Goal: Task Accomplishment & Management: Complete application form

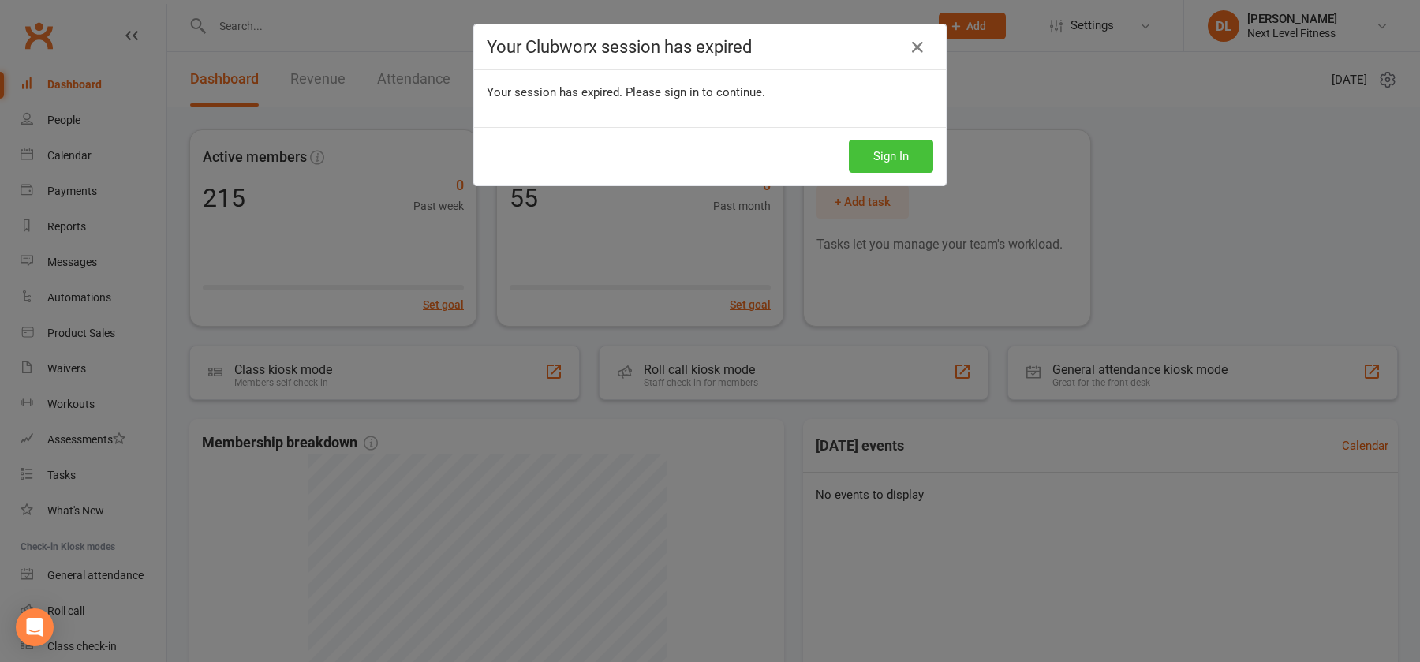
click at [891, 159] on button "Sign In" at bounding box center [891, 156] width 84 height 33
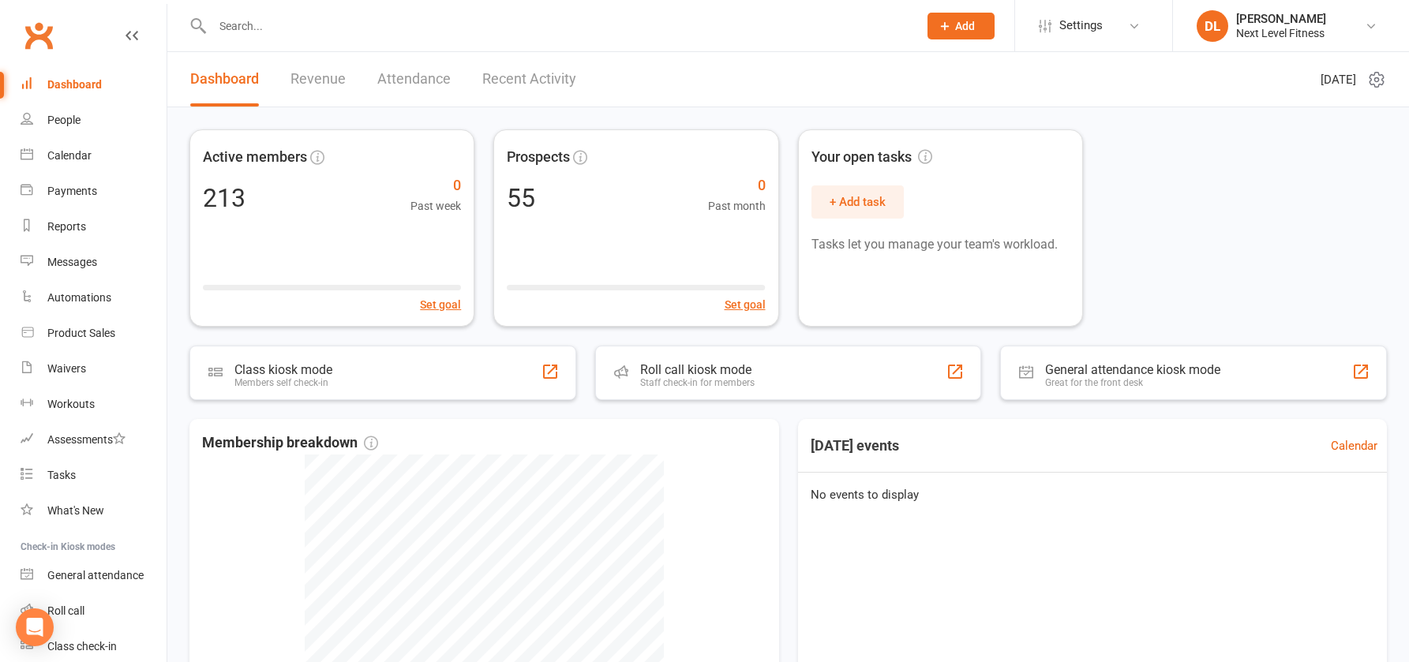
click at [277, 29] on input "text" at bounding box center [557, 26] width 699 height 22
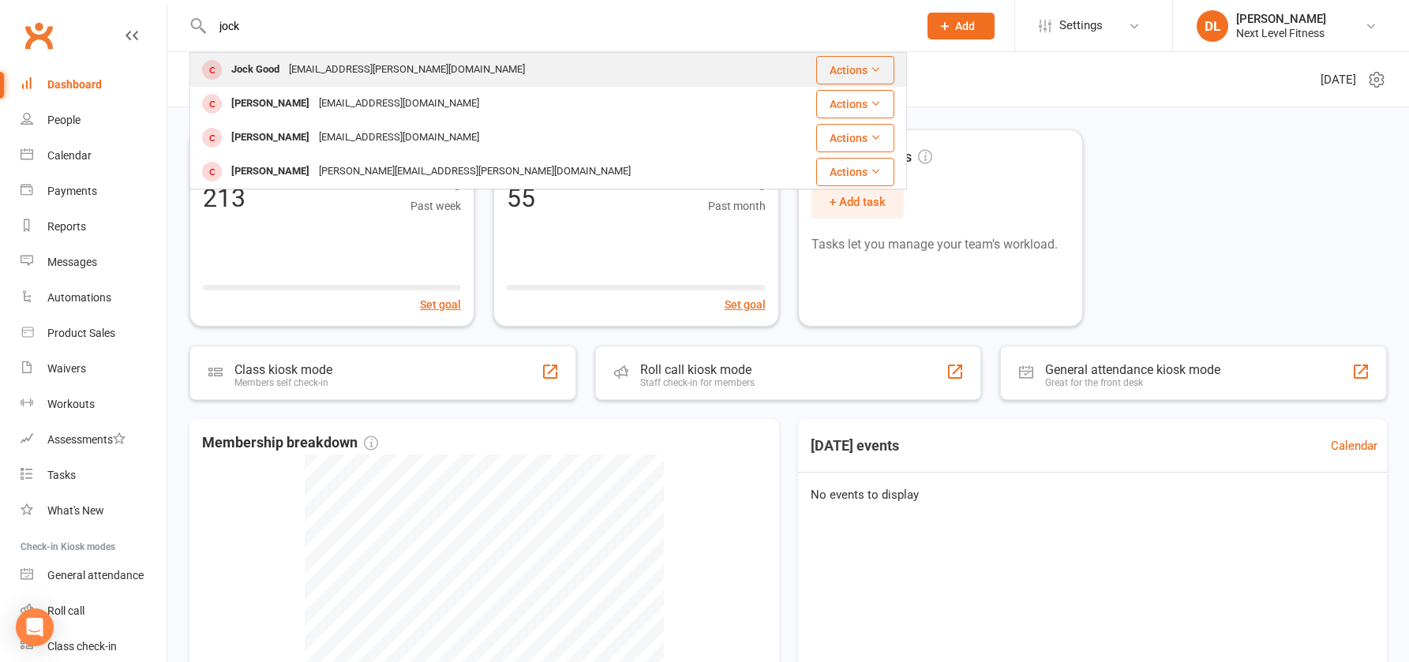
type input "jock"
click at [268, 69] on div "Jock Good" at bounding box center [255, 69] width 58 height 23
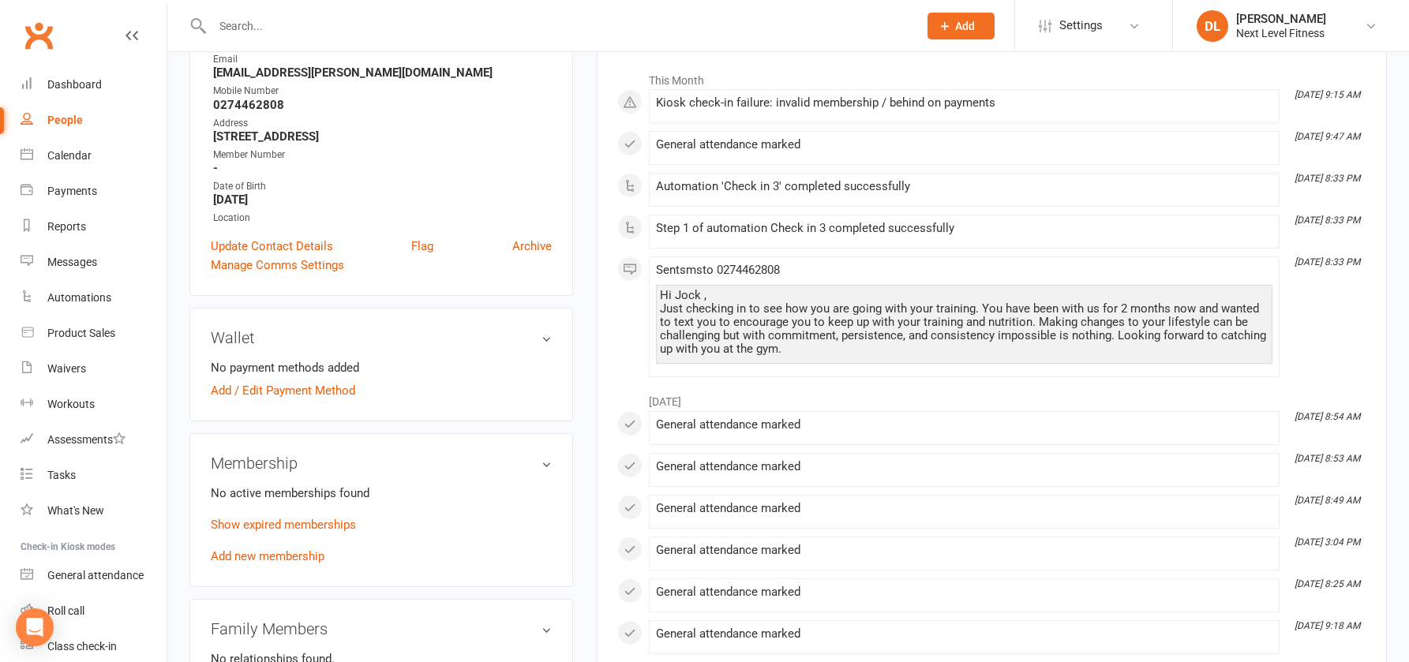
scroll to position [316, 0]
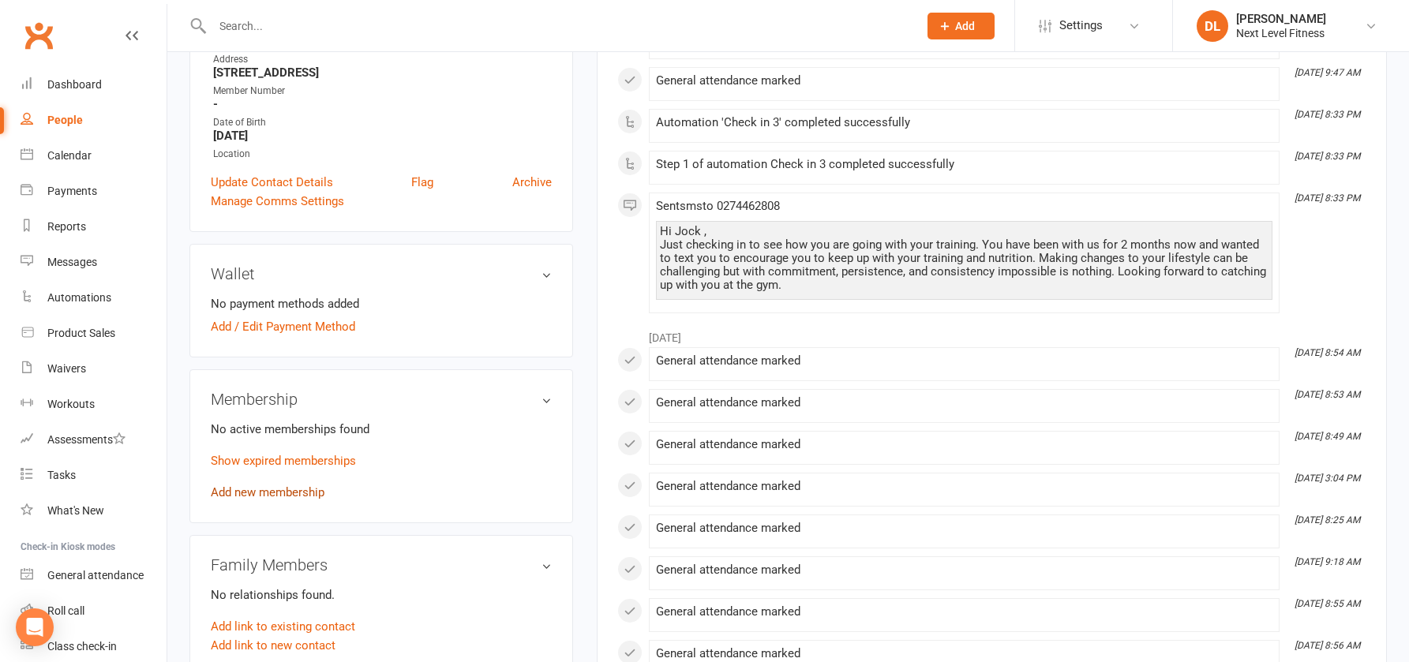
click at [317, 494] on link "Add new membership" at bounding box center [268, 492] width 114 height 14
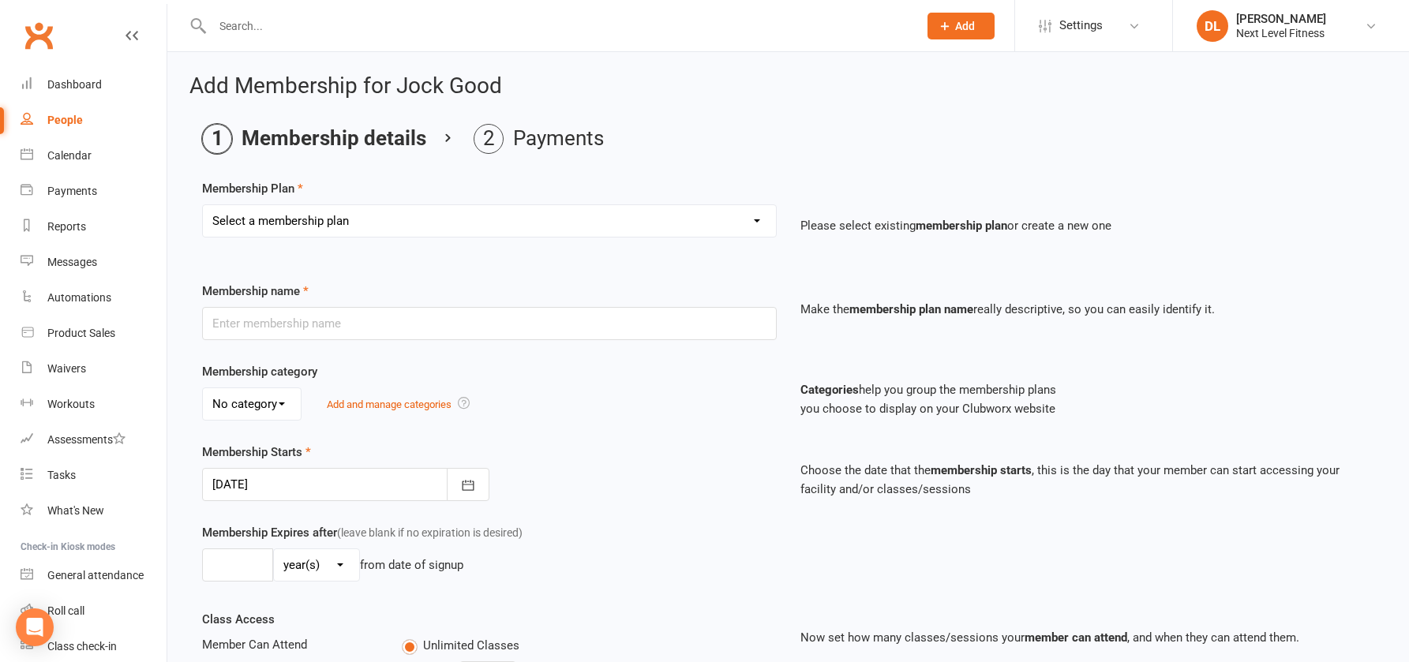
click at [761, 225] on select "Select a membership plan Create new Membership Plan Level 1 x 3 Months Level 1 …" at bounding box center [489, 221] width 573 height 32
select select "35"
click at [203, 205] on select "Select a membership plan Create new Membership Plan Level 1 x 3 Months Level 1 …" at bounding box center [489, 221] width 573 height 32
type input "Month 2 Month Level 1"
type input "0"
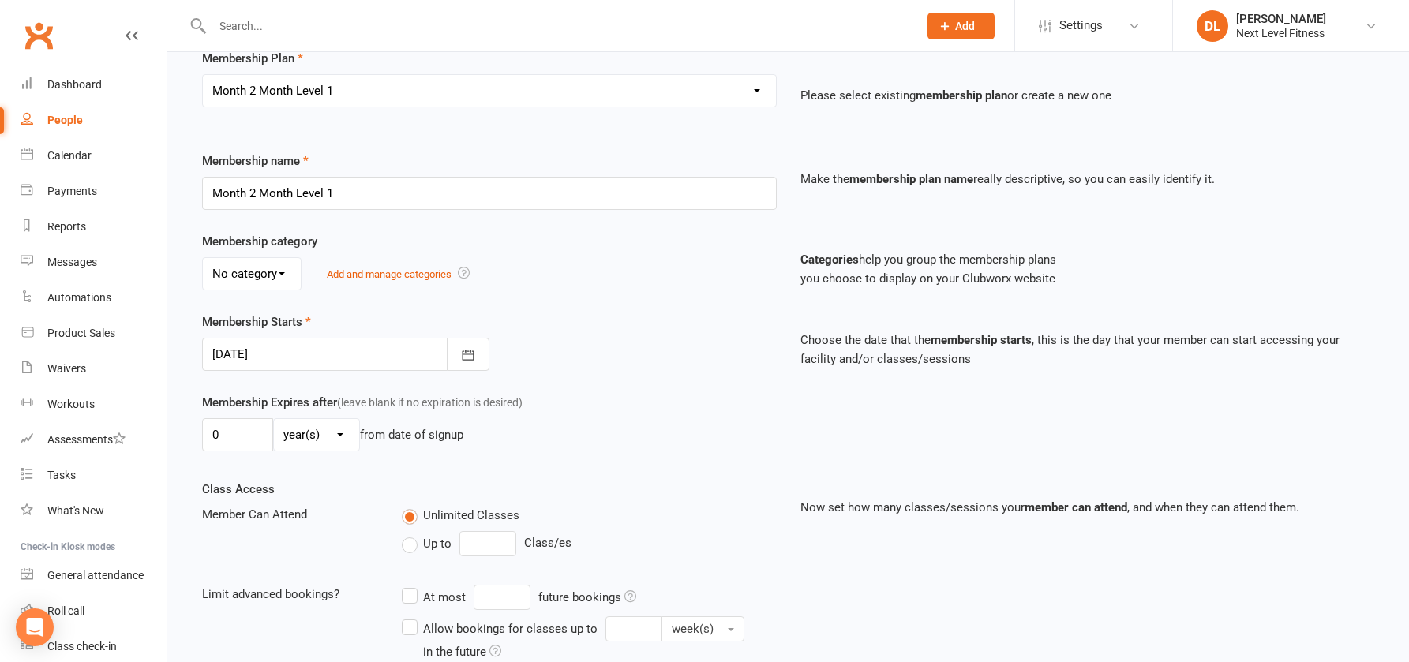
scroll to position [158, 0]
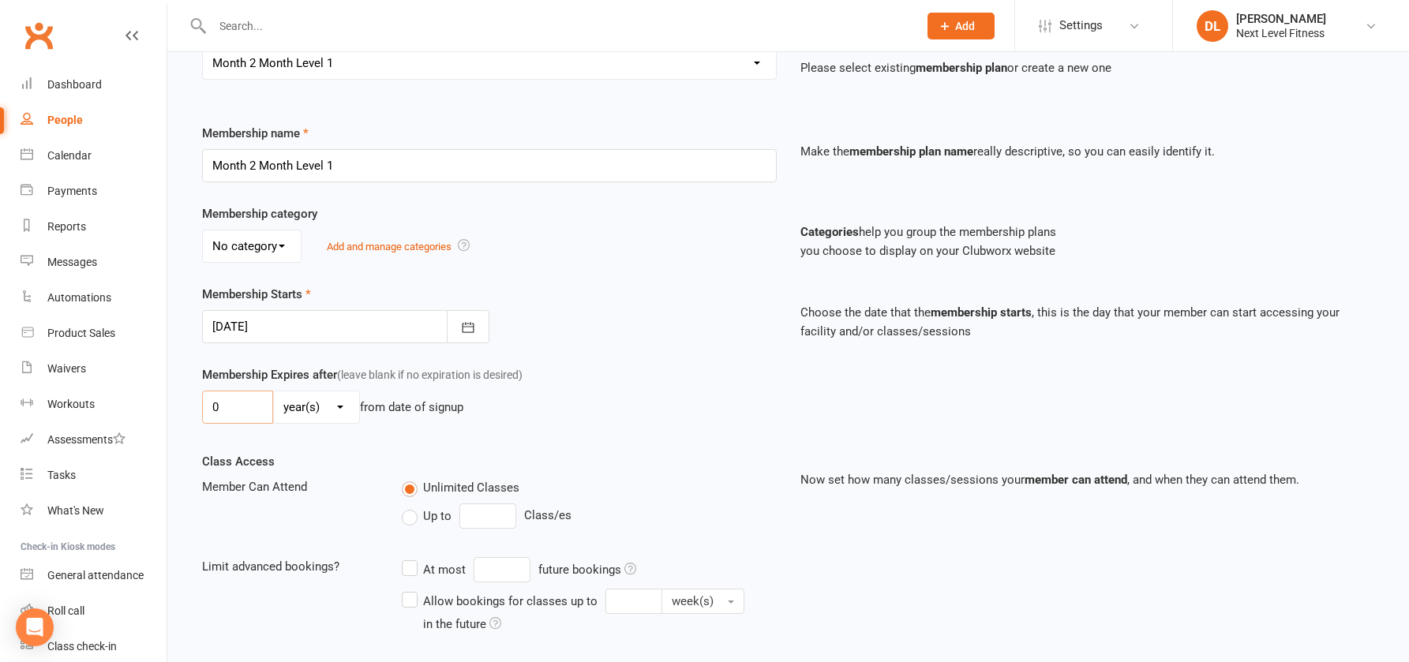
click at [237, 410] on input "0" at bounding box center [237, 407] width 71 height 33
type input "1"
click at [345, 408] on select "day(s) week(s) month(s) year(s)" at bounding box center [316, 407] width 85 height 32
select select "2"
click at [274, 391] on select "day(s) week(s) month(s) year(s)" at bounding box center [316, 407] width 85 height 32
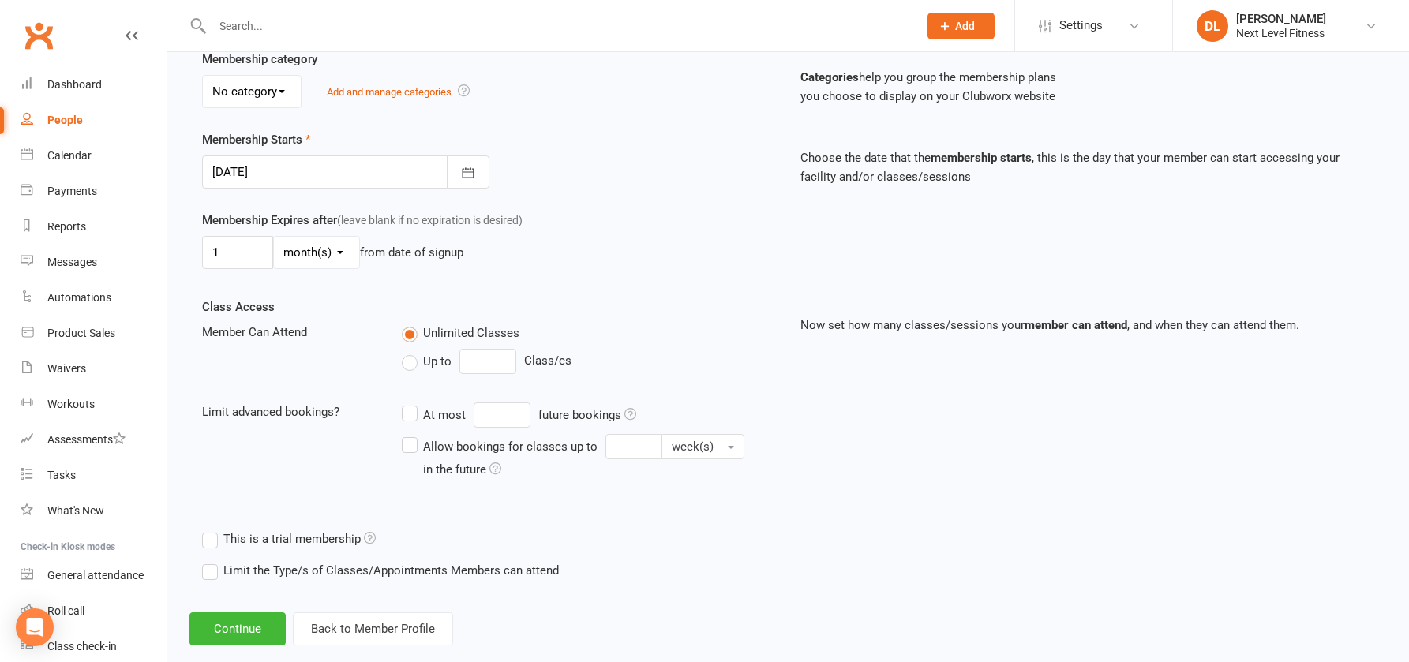
scroll to position [341, 0]
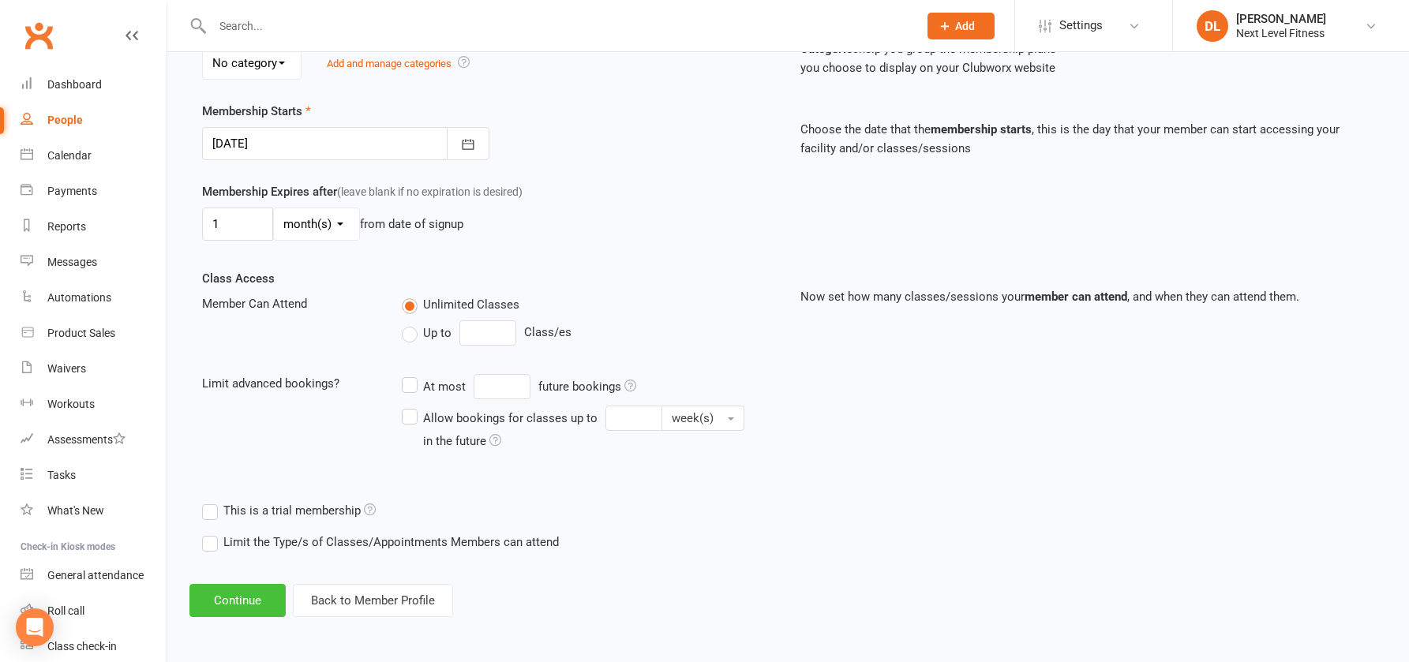
click at [247, 601] on button "Continue" at bounding box center [237, 600] width 96 height 33
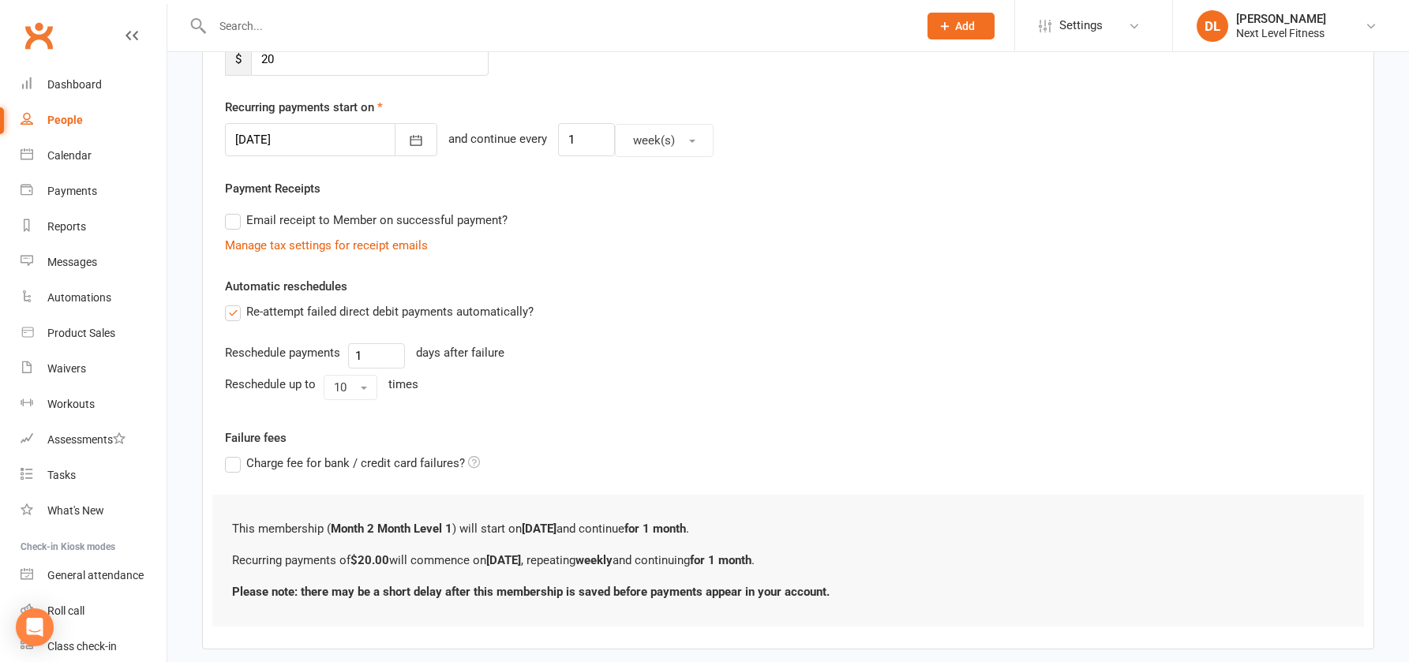
scroll to position [0, 0]
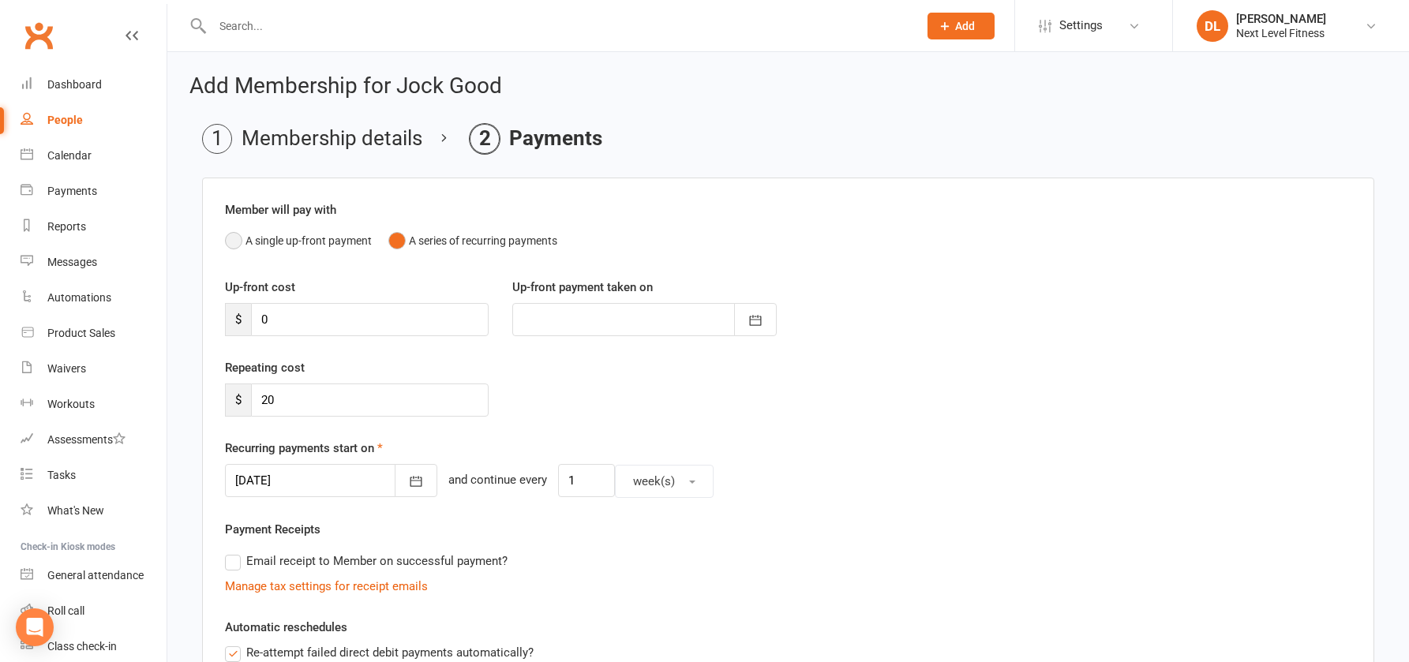
click at [240, 241] on button "A single up-front payment" at bounding box center [298, 241] width 147 height 30
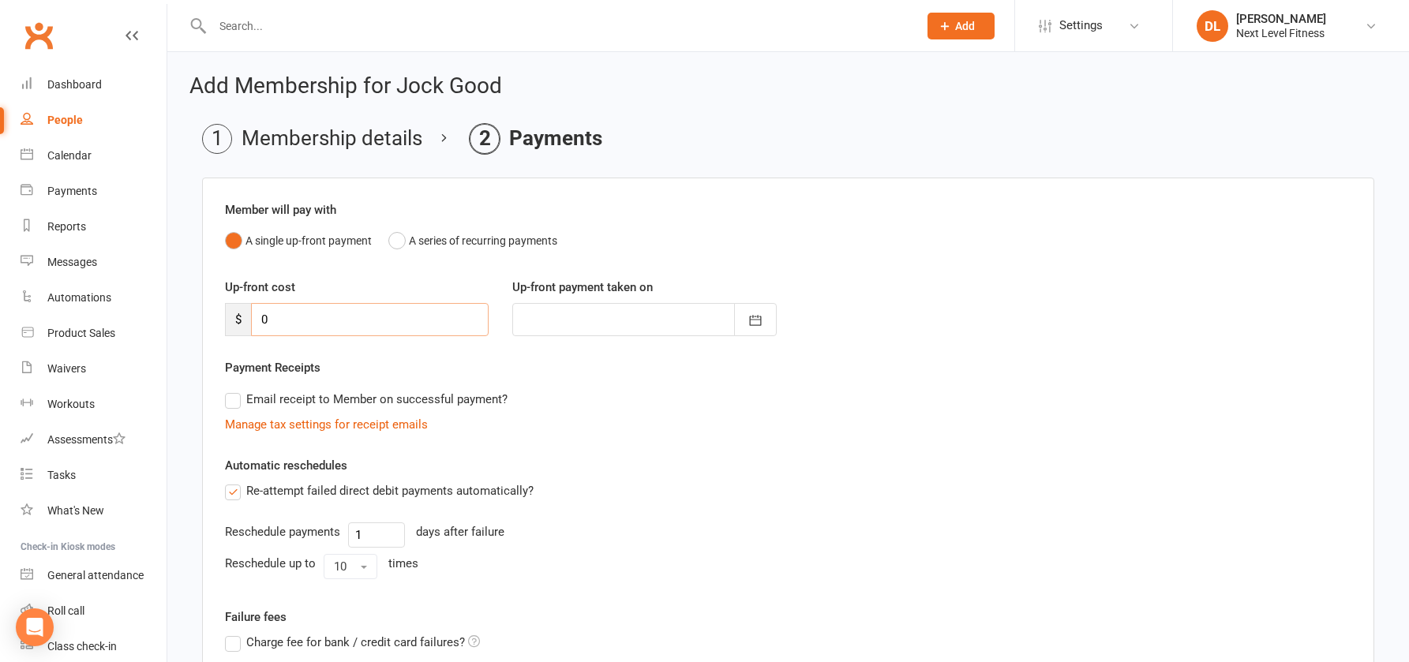
click at [268, 316] on input "0" at bounding box center [370, 319] width 238 height 33
type input "8"
type input "17 Sep 2025"
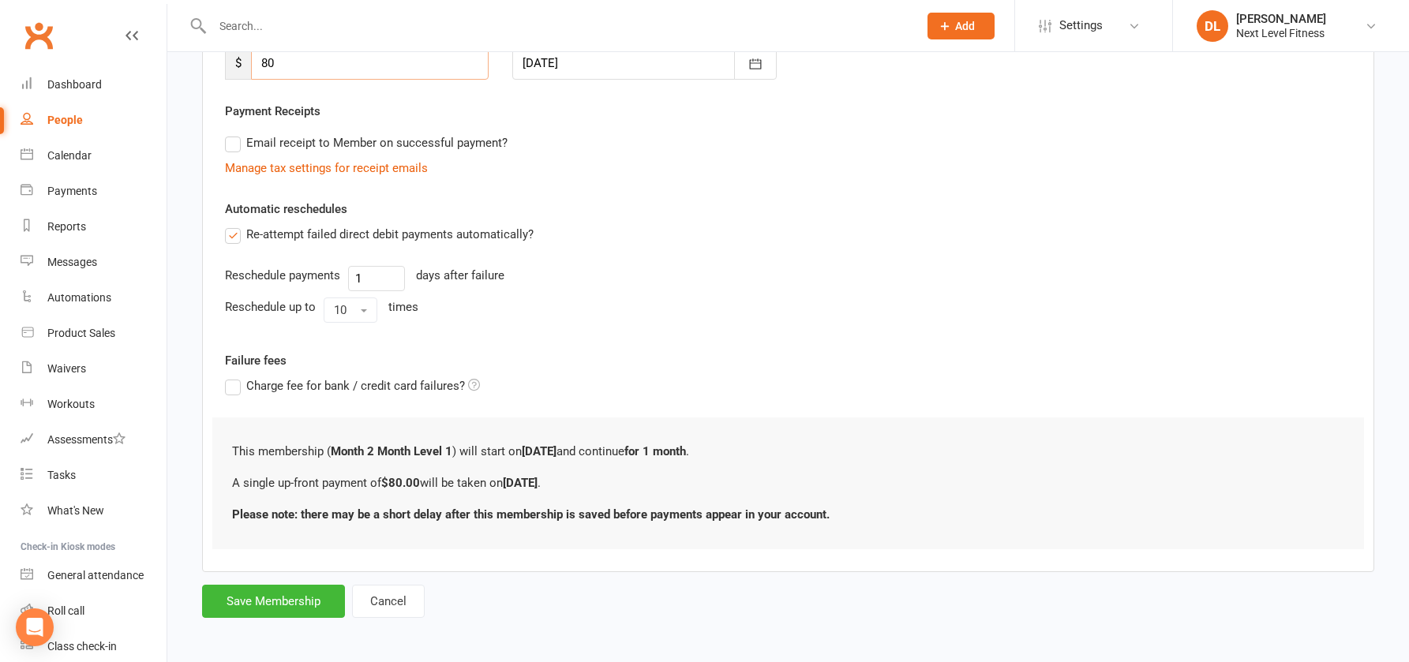
scroll to position [260, 0]
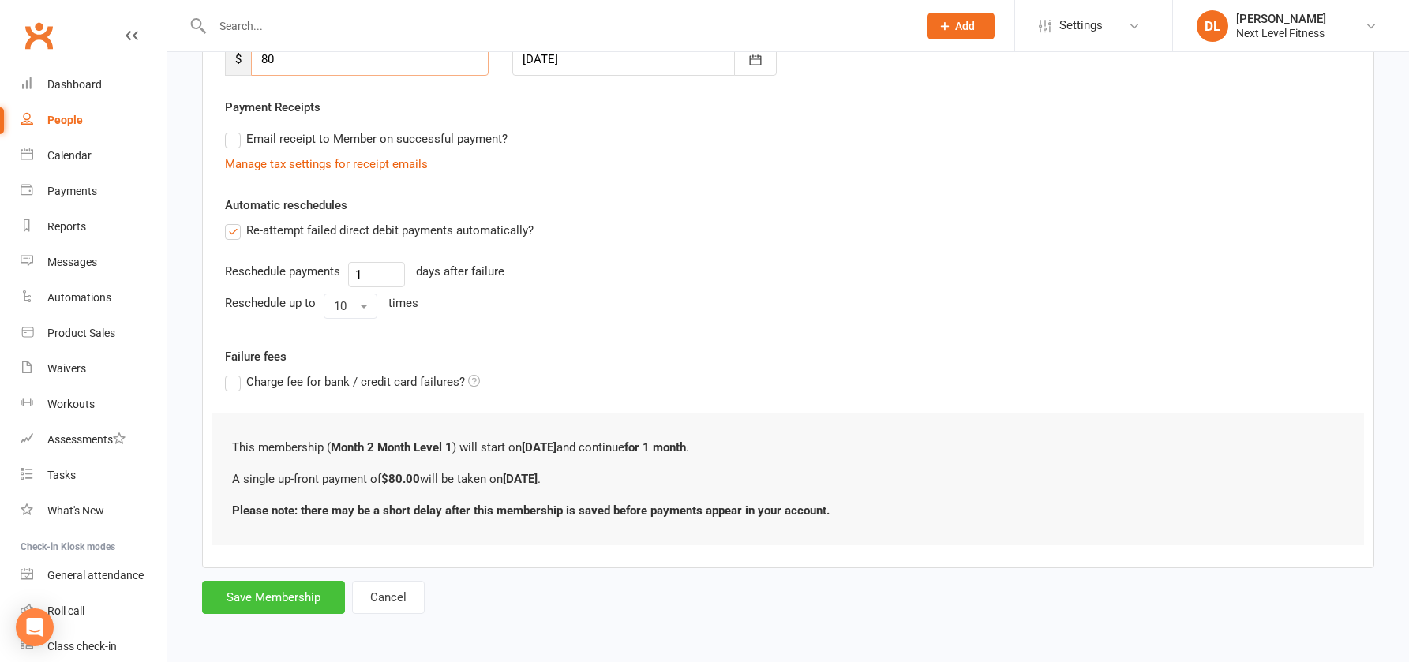
type input "80"
click at [286, 599] on button "Save Membership" at bounding box center [273, 597] width 143 height 33
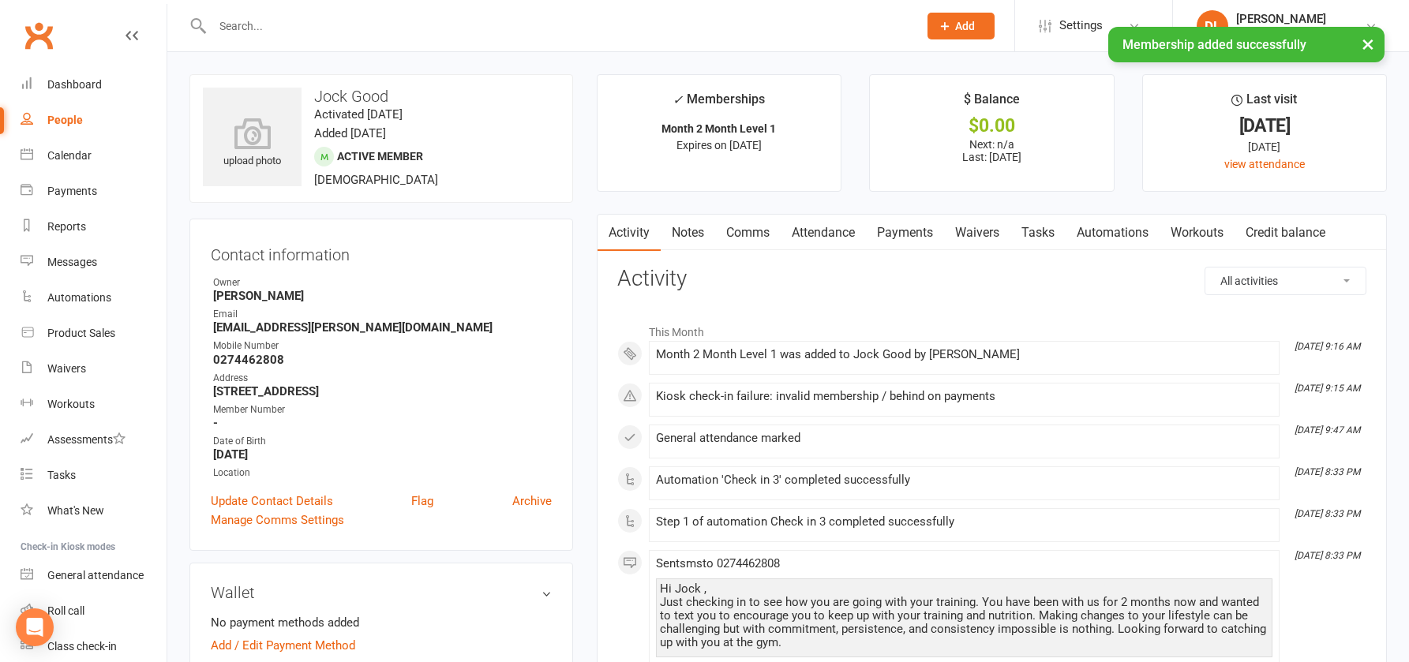
click at [893, 236] on link "Payments" at bounding box center [905, 233] width 78 height 36
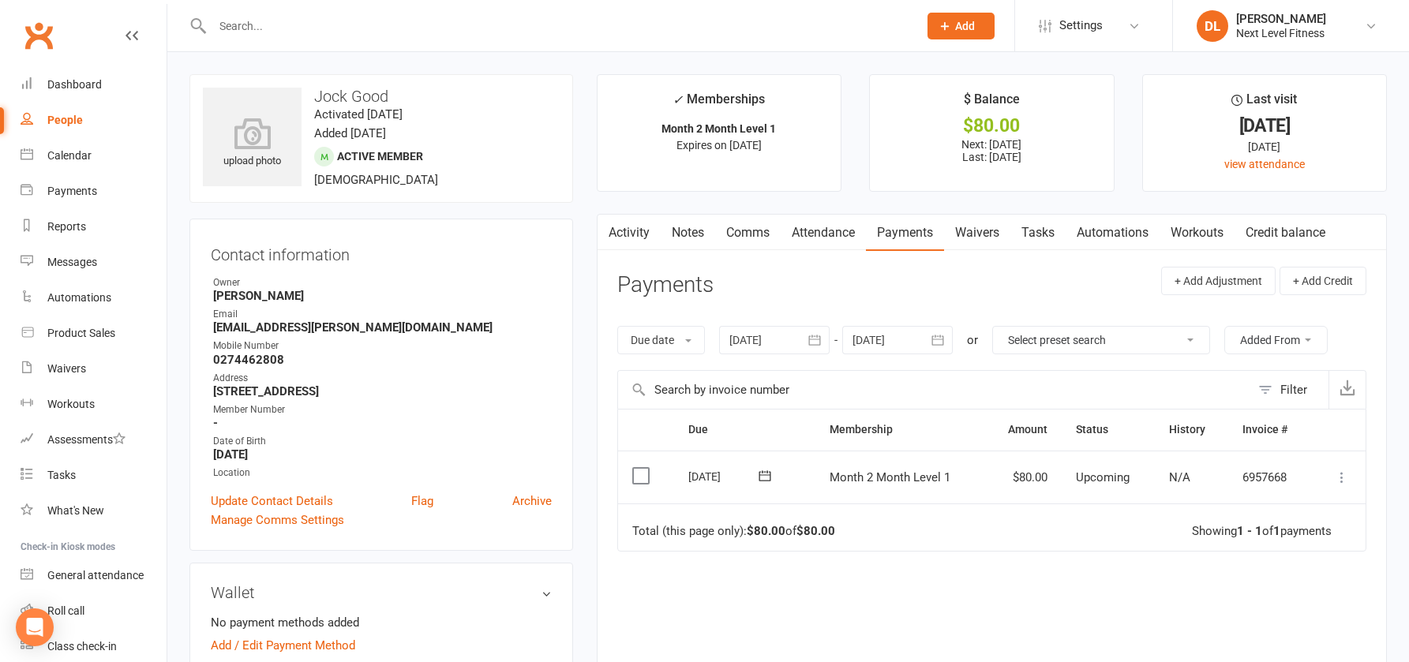
click at [1343, 483] on icon at bounding box center [1342, 478] width 16 height 16
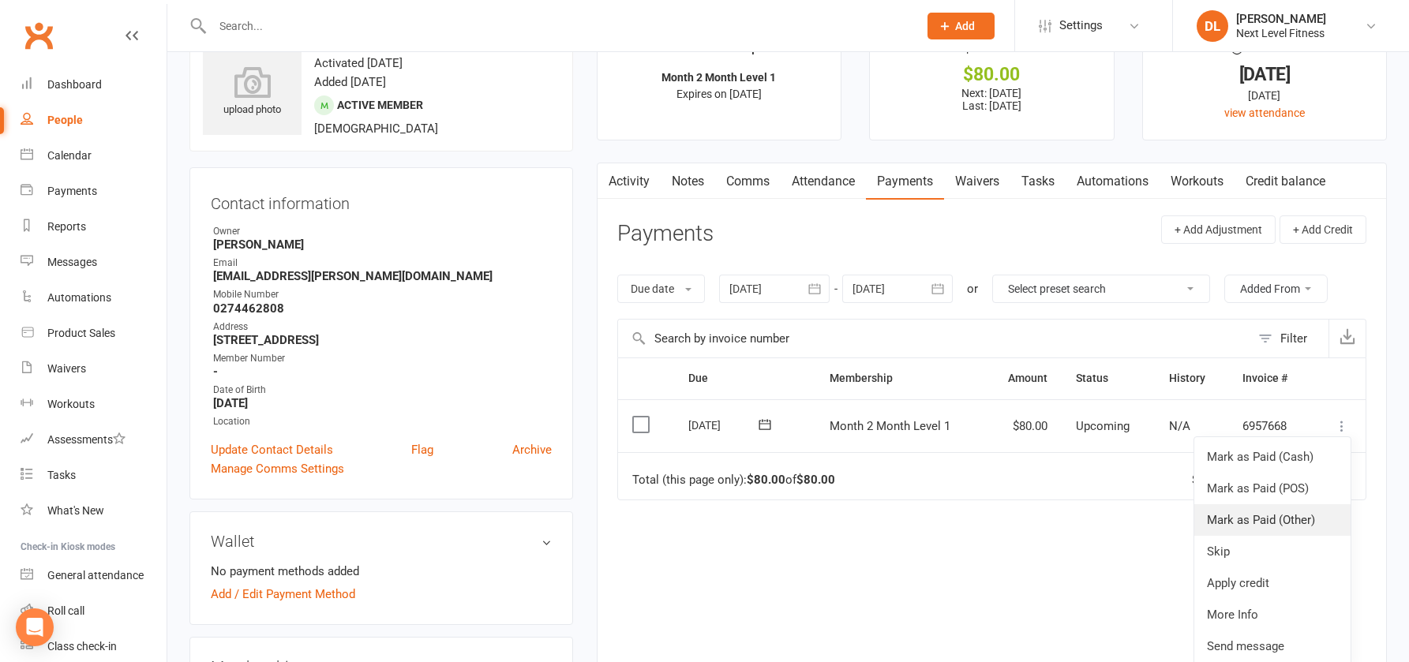
scroll to position [79, 0]
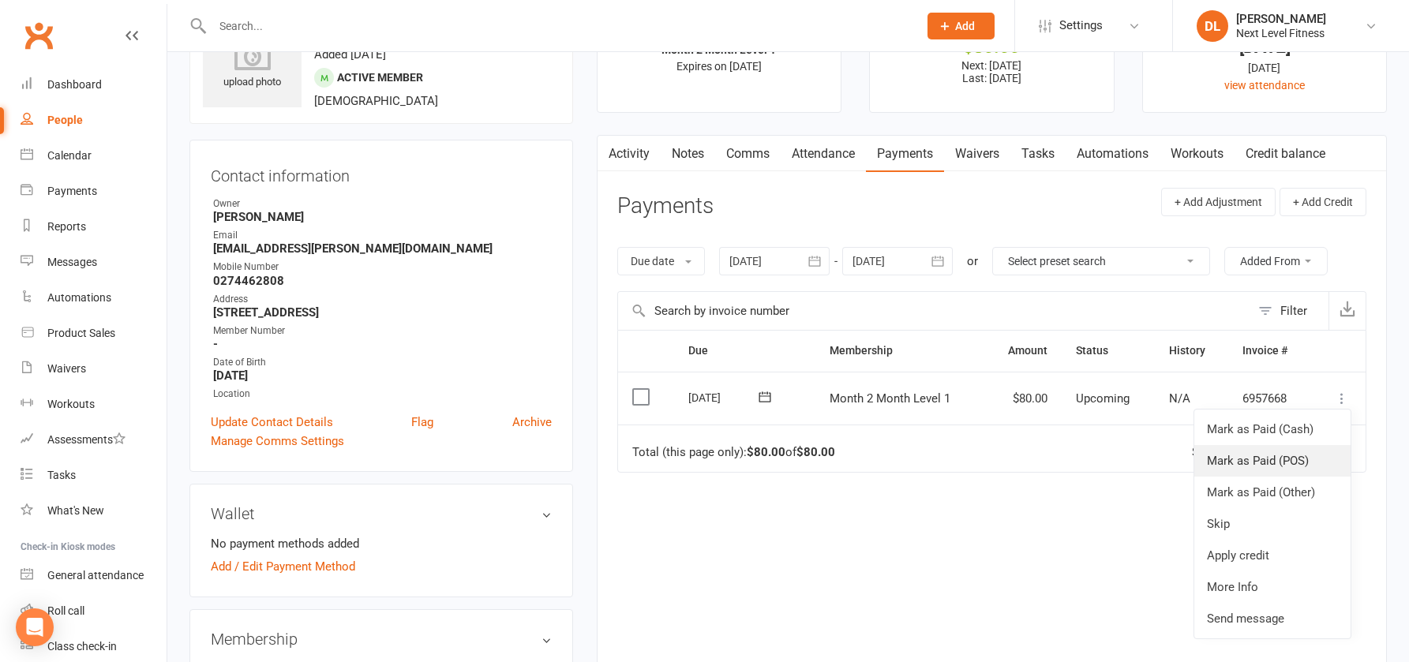
click at [1263, 460] on link "Mark as Paid (POS)" at bounding box center [1272, 461] width 156 height 32
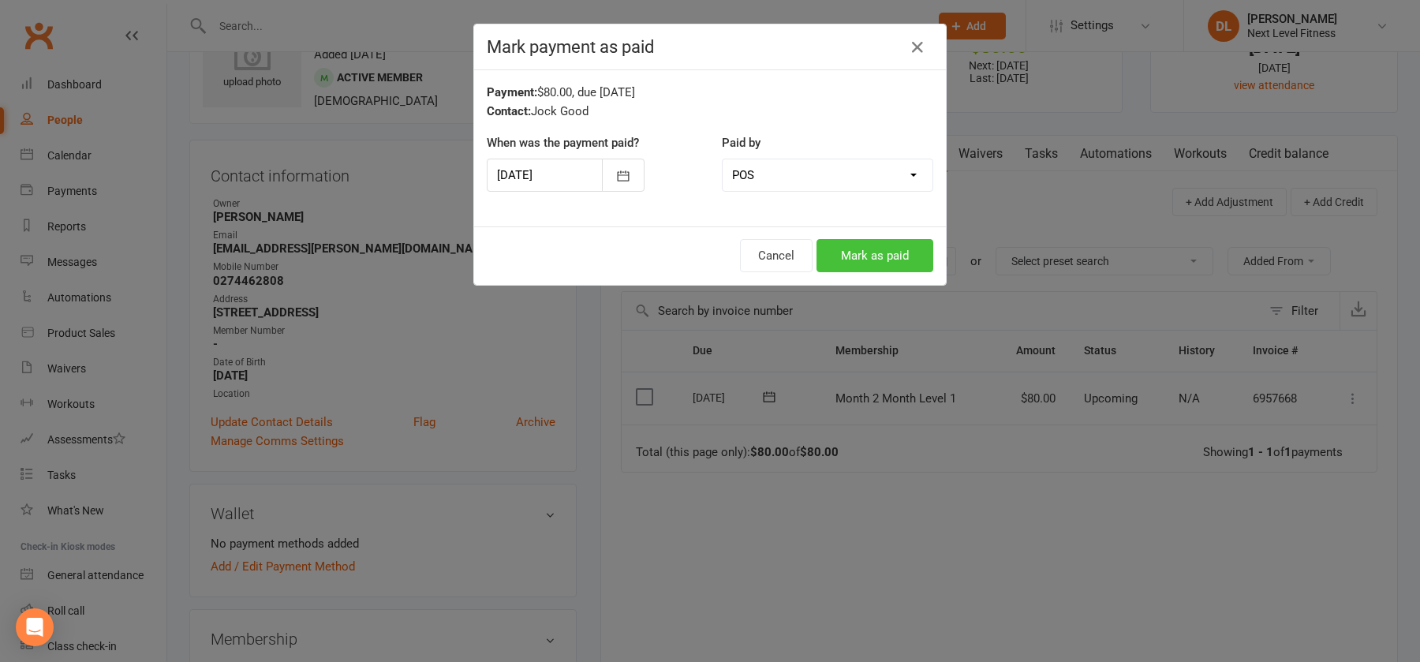
click at [870, 255] on button "Mark as paid" at bounding box center [875, 255] width 117 height 33
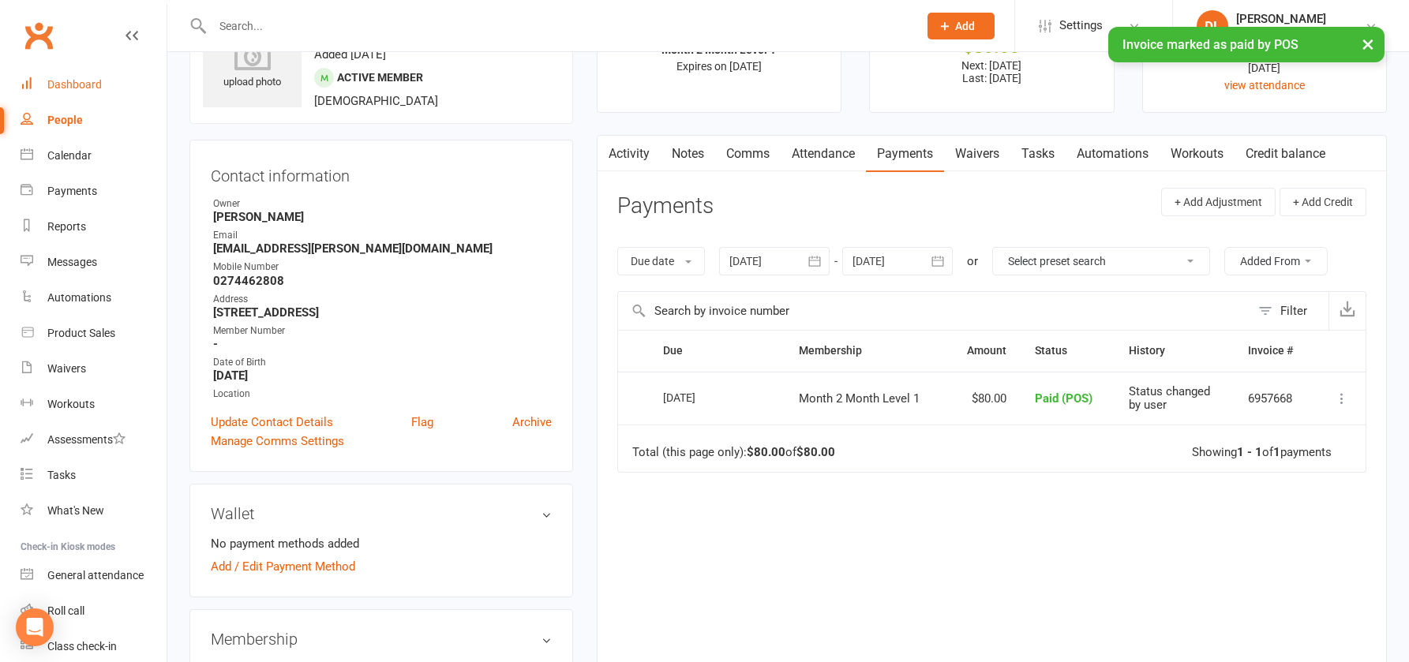
click at [73, 93] on link "Dashboard" at bounding box center [94, 85] width 146 height 36
